Goal: Transaction & Acquisition: Purchase product/service

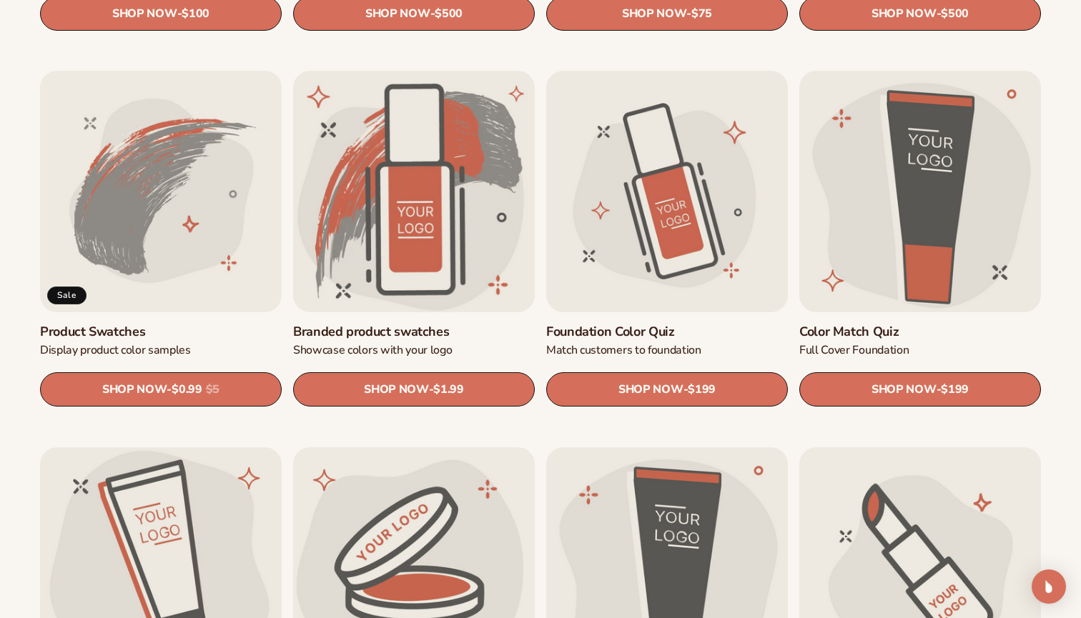
scroll to position [818, 0]
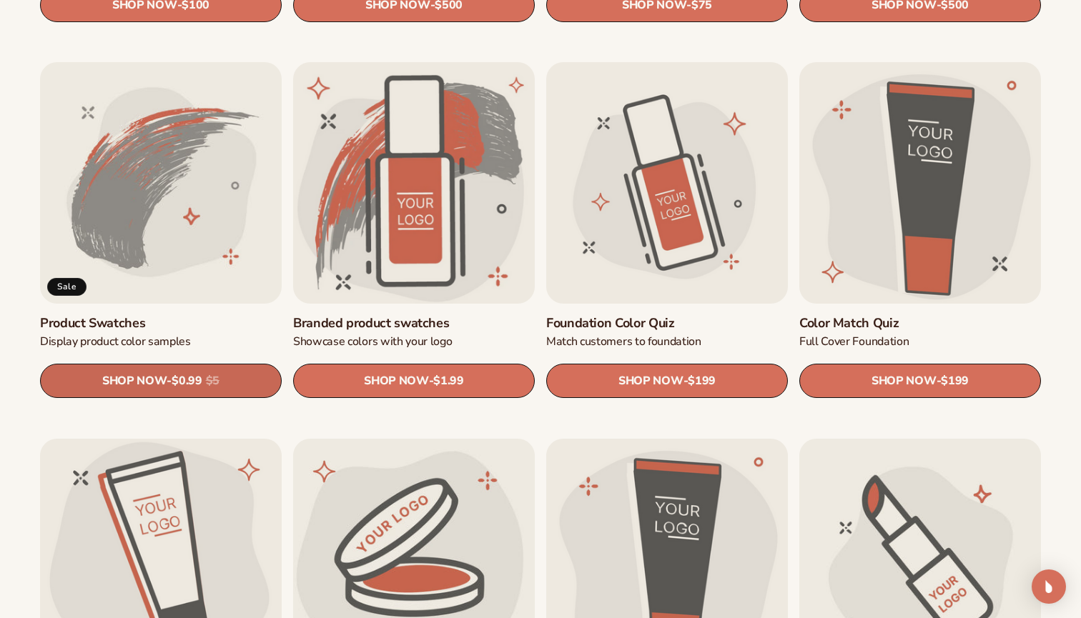
click at [155, 378] on span "SHOP NOW" at bounding box center [134, 382] width 64 height 14
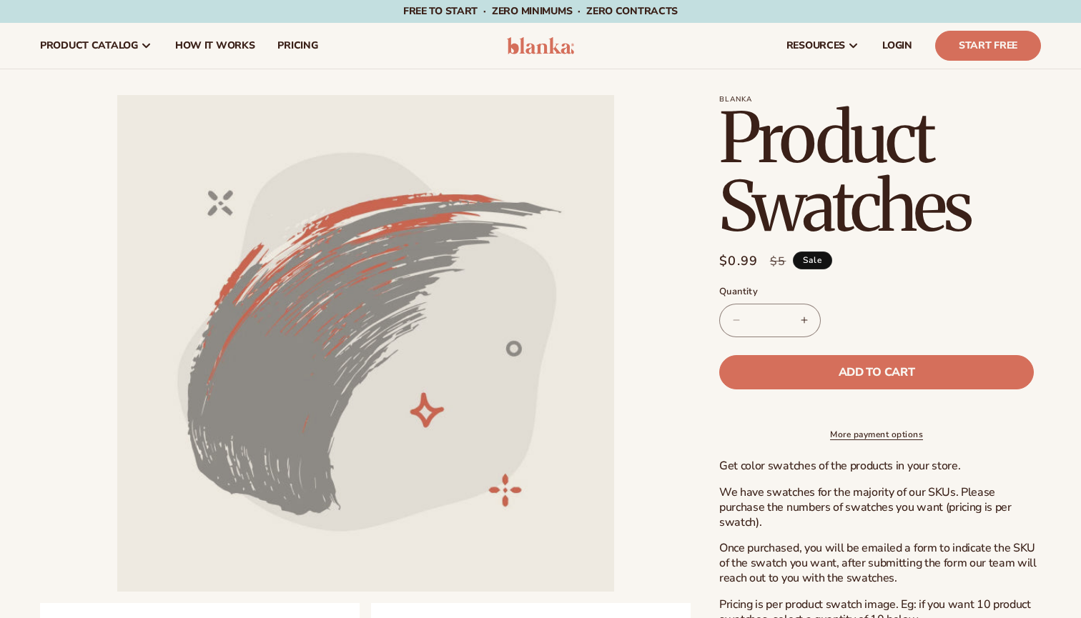
click at [803, 320] on button "Increase quantity for Product Swatches" at bounding box center [804, 321] width 32 height 34
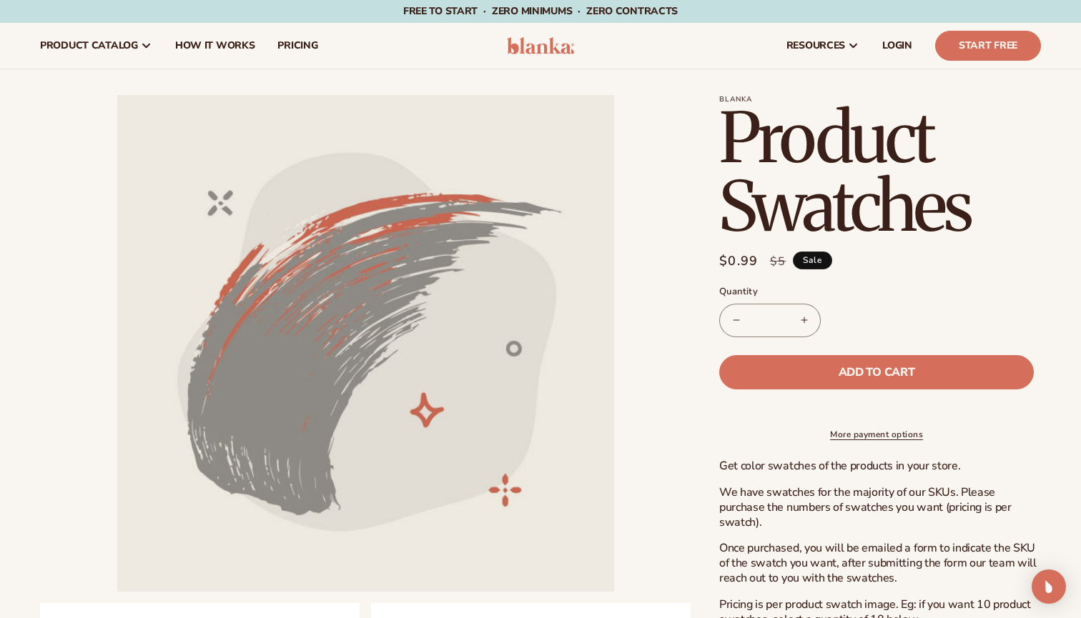
type input "*"
click at [781, 321] on input "*" at bounding box center [770, 321] width 36 height 34
type input "*"
click at [844, 292] on label "Quantity ( 0 in cart)" at bounding box center [876, 292] width 315 height 14
click at [788, 304] on input "***" at bounding box center [770, 321] width 36 height 34
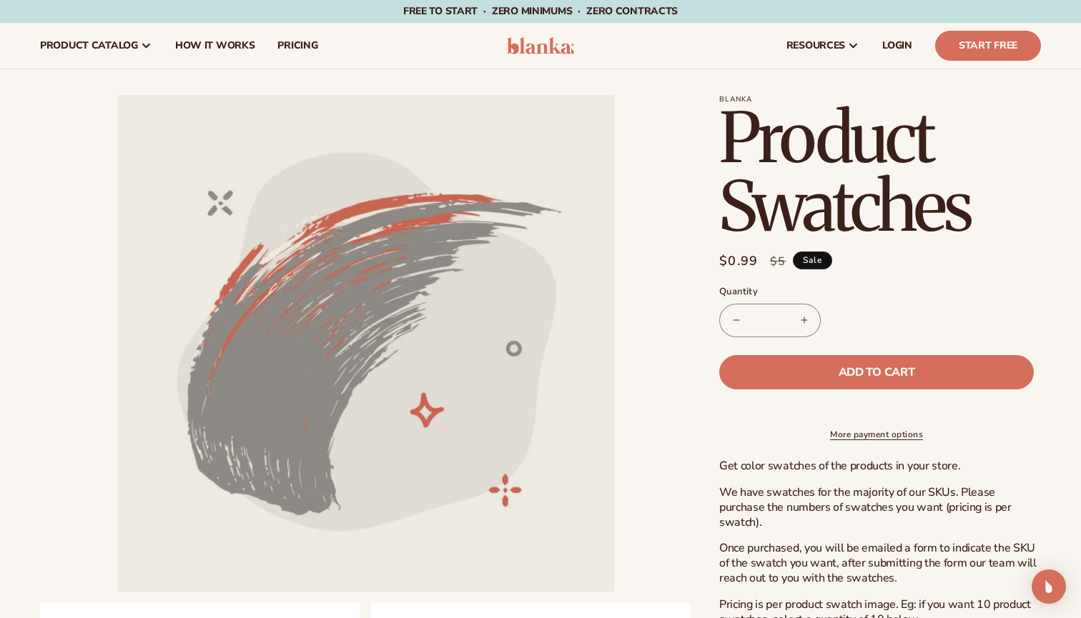
click at [844, 292] on label "Quantity ( 0 in cart)" at bounding box center [876, 292] width 315 height 14
click at [788, 304] on input "***" at bounding box center [770, 321] width 36 height 34
type input "*"
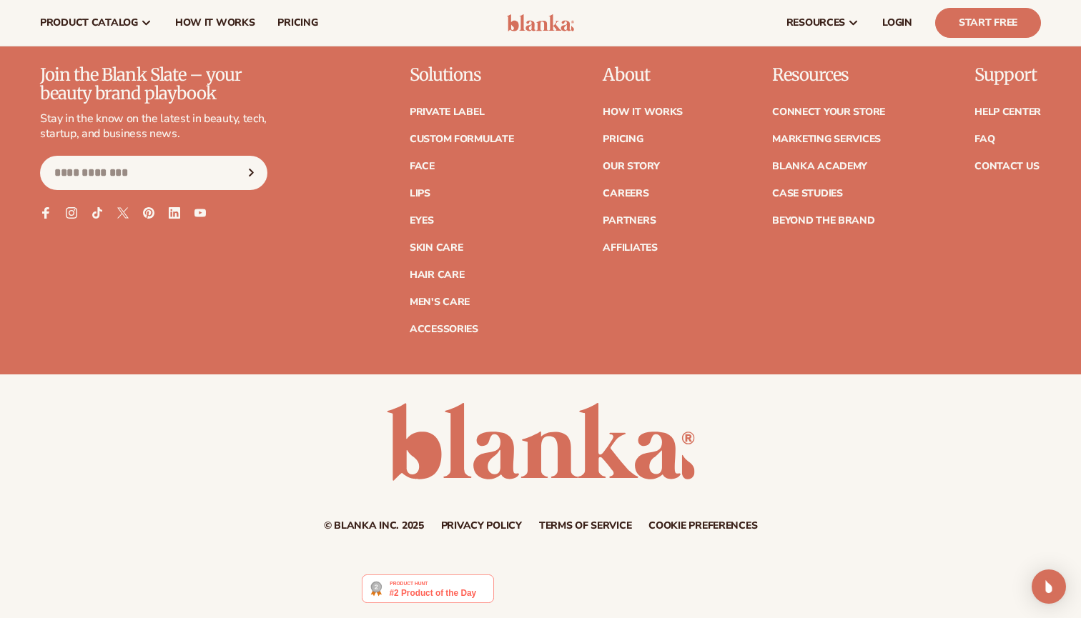
scroll to position [1613, 0]
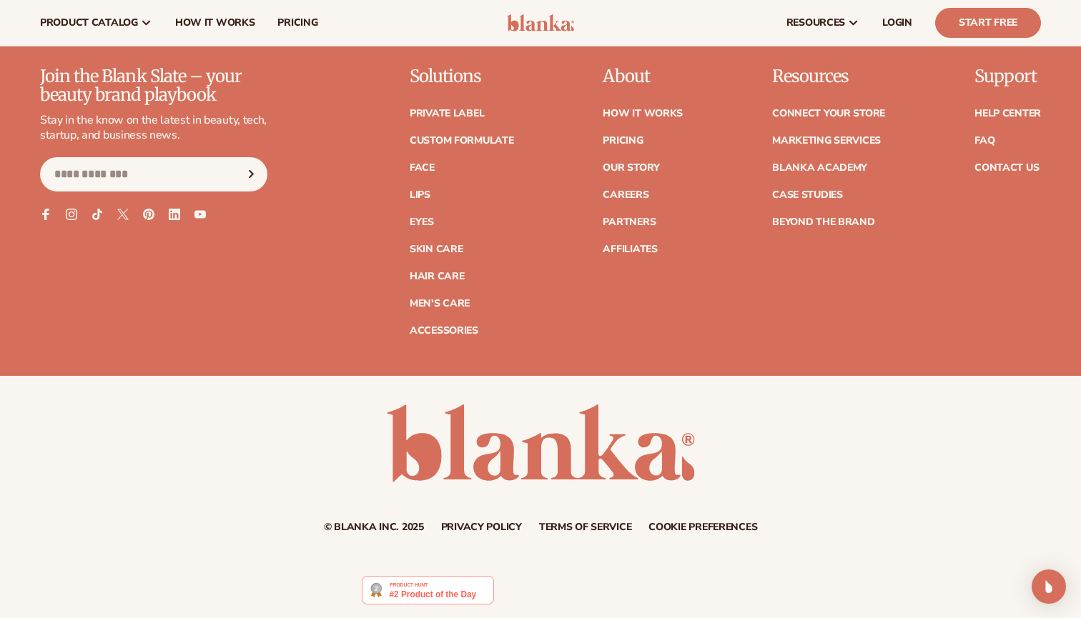
click at [422, 586] on img at bounding box center [428, 590] width 132 height 29
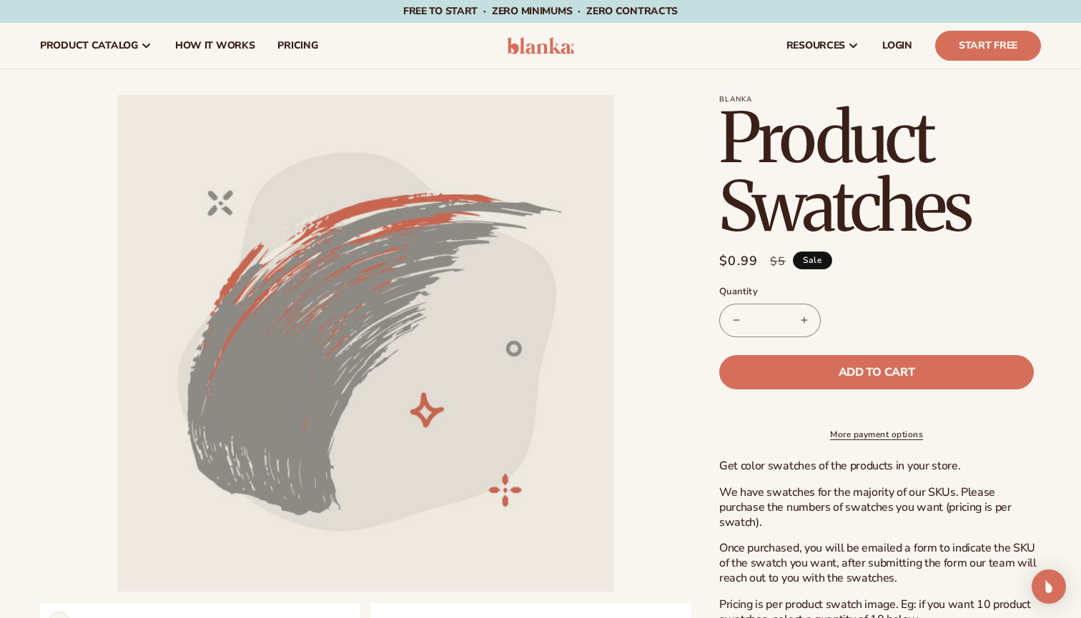
scroll to position [0, 0]
